Goal: Task Accomplishment & Management: Manage account settings

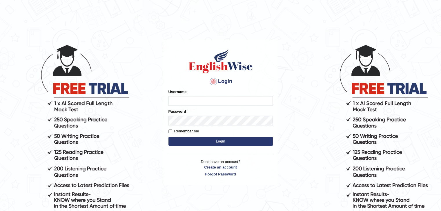
click at [247, 98] on input "Username" at bounding box center [220, 101] width 104 height 10
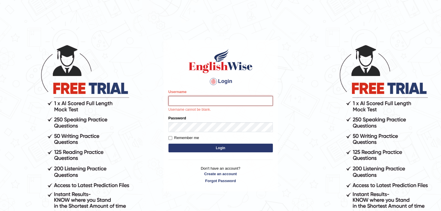
type input "sabinakhatri_parramatta"
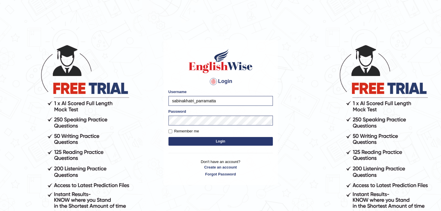
click at [224, 139] on button "Login" at bounding box center [220, 141] width 104 height 9
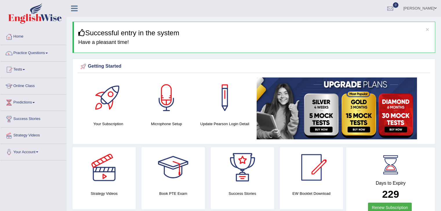
click at [48, 50] on link "Practice Questions" at bounding box center [33, 52] width 66 height 14
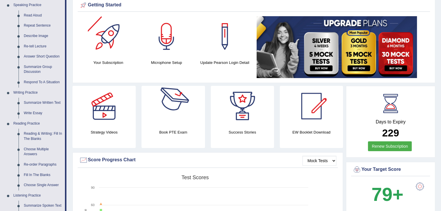
scroll to position [132, 0]
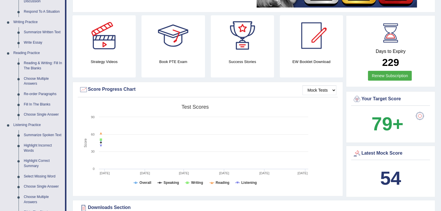
click at [174, 140] on rect at bounding box center [195, 147] width 232 height 90
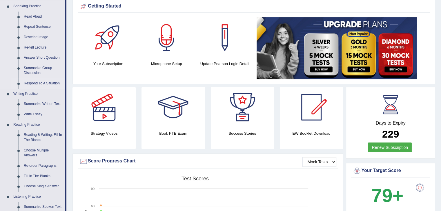
scroll to position [0, 0]
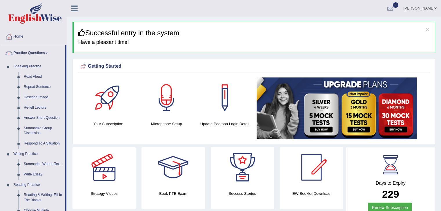
click at [48, 53] on span at bounding box center [46, 53] width 2 height 1
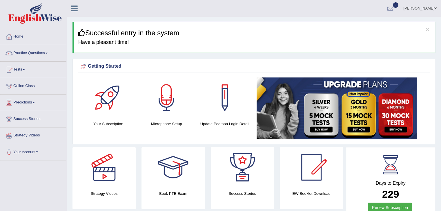
click at [48, 53] on span at bounding box center [46, 53] width 2 height 1
